Goal: Information Seeking & Learning: Learn about a topic

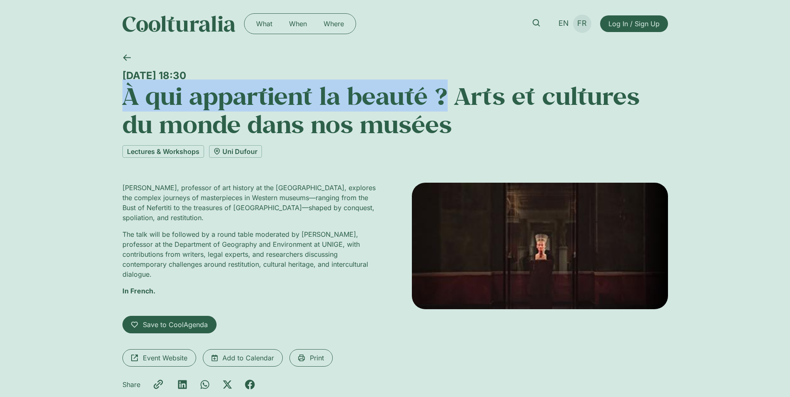
click at [584, 24] on span "FR" at bounding box center [582, 23] width 10 height 9
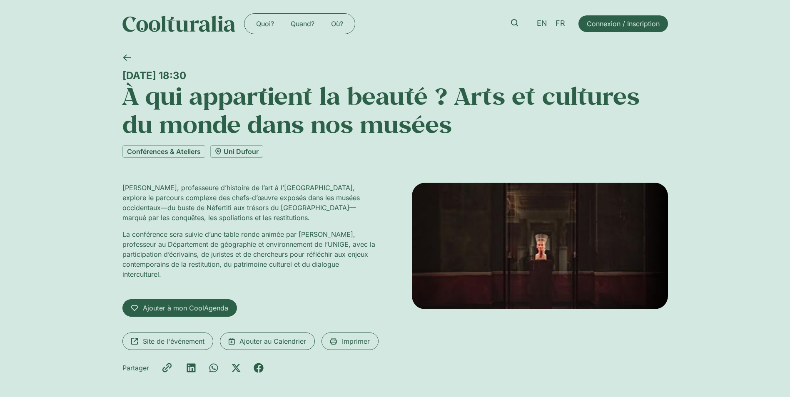
drag, startPoint x: 162, startPoint y: 189, endPoint x: 132, endPoint y: 185, distance: 29.7
click at [161, 189] on p "[PERSON_NAME], professeure d’histoire de l’art à l’[GEOGRAPHIC_DATA], explore l…" at bounding box center [250, 203] width 256 height 40
drag, startPoint x: 122, startPoint y: 187, endPoint x: 357, endPoint y: 271, distance: 249.8
click at [357, 271] on div "[PERSON_NAME], professeure d’histoire de l’art à l’[GEOGRAPHIC_DATA], explore l…" at bounding box center [250, 234] width 256 height 103
copy div "[PERSON_NAME], professeure d’histoire de l’art à l’[GEOGRAPHIC_DATA], explore l…"
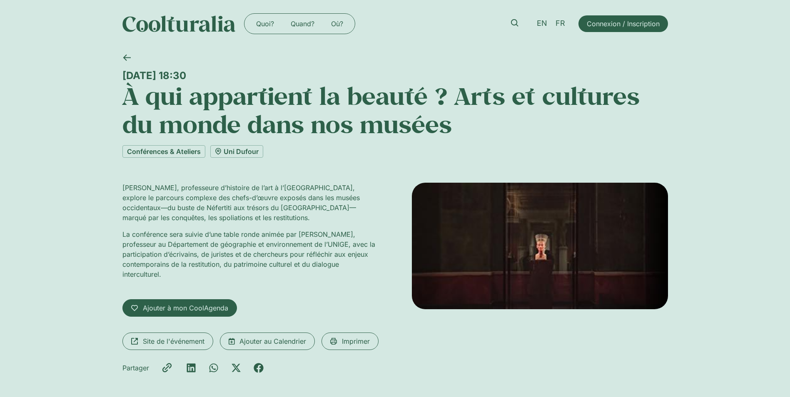
click at [373, 350] on div "Site de l'événement Ajouter au Calendrier Imprimer" at bounding box center [250, 341] width 256 height 17
click at [384, 364] on div "Bénédicte Savoy, professeure d’histoire de l’art à l’Université technique de Be…" at bounding box center [394, 281] width 545 height 196
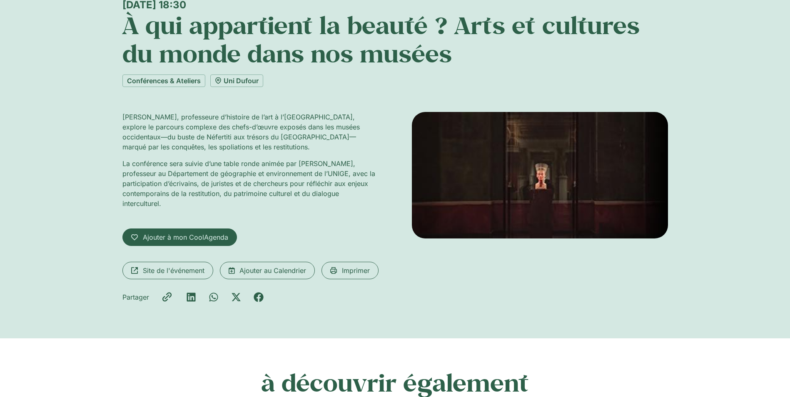
scroll to position [83, 0]
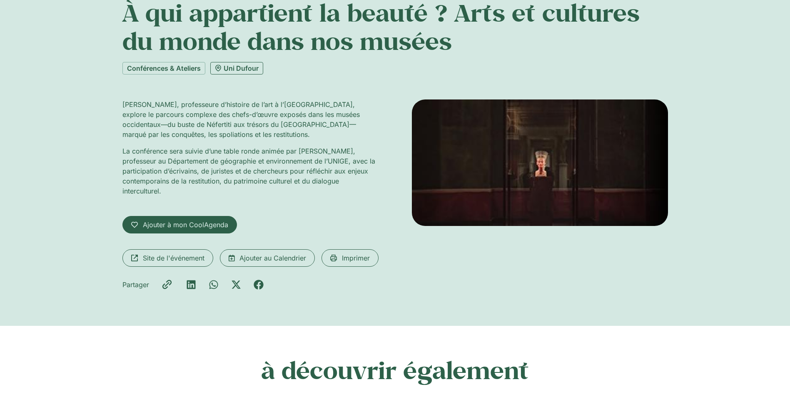
click at [240, 70] on link "Uni Dufour" at bounding box center [236, 68] width 53 height 12
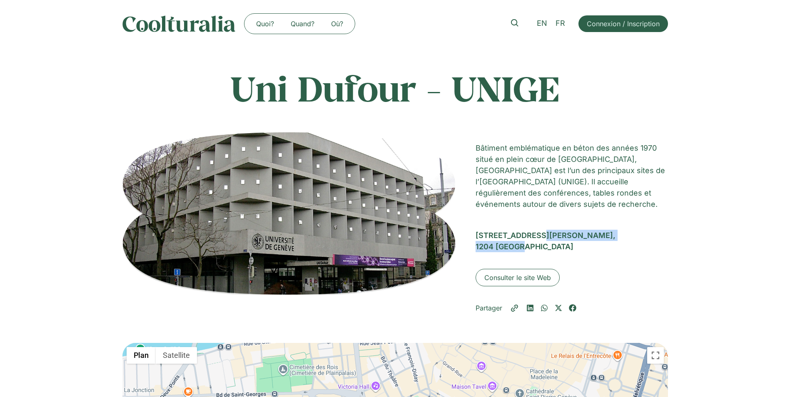
drag, startPoint x: 477, startPoint y: 236, endPoint x: 552, endPoint y: 246, distance: 76.5
click at [552, 246] on div "Rue du Général-Dufour 24, 1204 Genève" at bounding box center [571, 241] width 192 height 22
copy div "Rue du Général-Dufour 24, 1204 Genève"
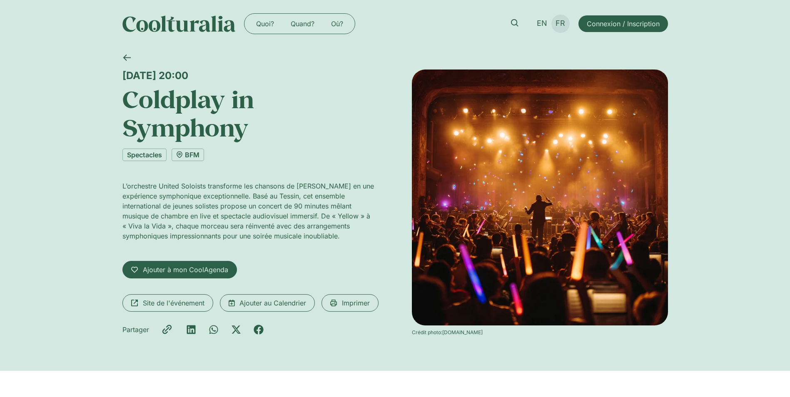
click at [562, 22] on span "FR" at bounding box center [560, 23] width 10 height 9
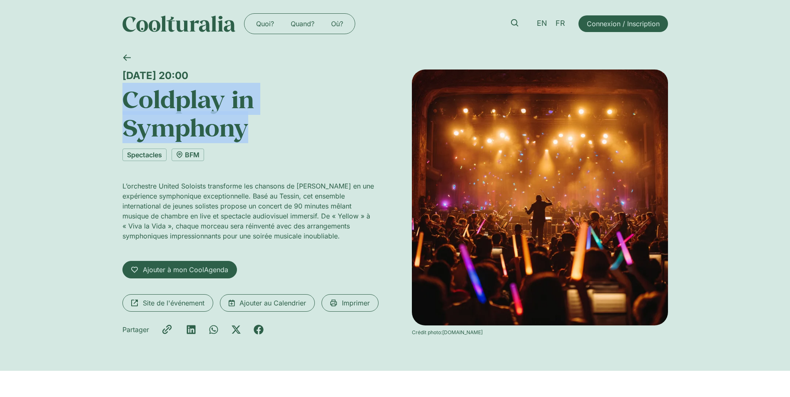
drag, startPoint x: 123, startPoint y: 99, endPoint x: 259, endPoint y: 129, distance: 140.0
click at [259, 129] on h1 "Coldplay in Symphony" at bounding box center [250, 113] width 256 height 57
copy h1 "Coldplay in Symphony"
click at [190, 125] on h1 "Coldplay in Symphony" at bounding box center [250, 113] width 256 height 57
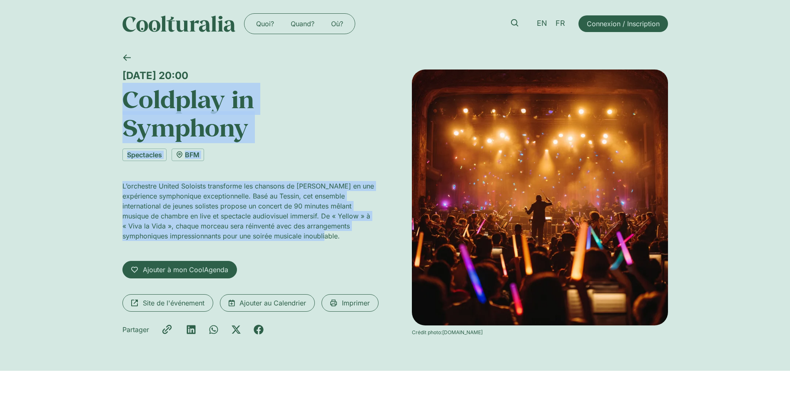
drag, startPoint x: 124, startPoint y: 101, endPoint x: 344, endPoint y: 234, distance: 256.8
click at [344, 234] on div "Mercredi 1 octobre, 20:00 Coldplay in Symphony Spectacles BFM L’orchestre Unite…" at bounding box center [250, 205] width 256 height 271
copy div "Coldplay in Symphony Spectacles BFM L’orchestre United Soloists transforme les …"
click at [189, 153] on link "BFM" at bounding box center [188, 155] width 32 height 12
click at [542, 21] on span "EN" at bounding box center [542, 23] width 10 height 9
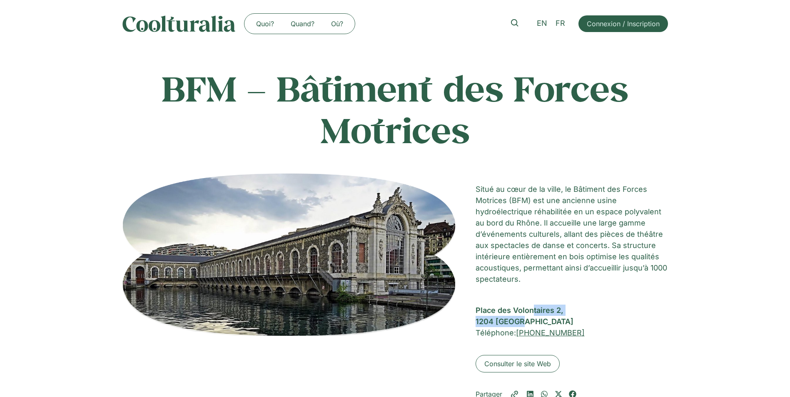
drag, startPoint x: 475, startPoint y: 311, endPoint x: 529, endPoint y: 323, distance: 55.4
click at [529, 323] on div "[STREET_ADDRESS]" at bounding box center [571, 316] width 192 height 22
copy div "[STREET_ADDRESS]"
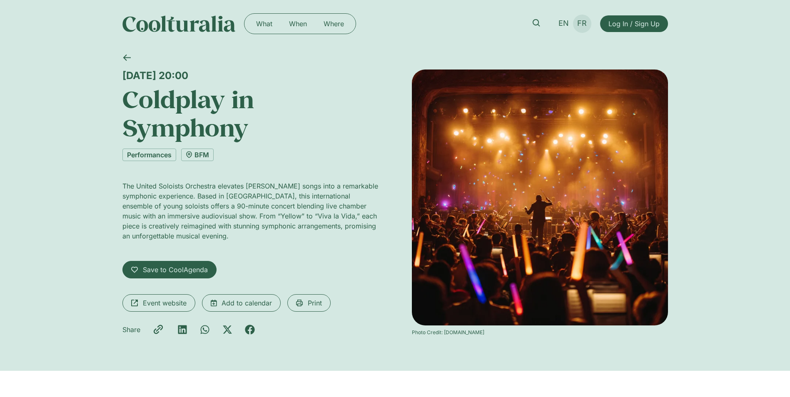
click at [582, 23] on span "FR" at bounding box center [582, 23] width 10 height 9
